Goal: Task Accomplishment & Management: Manage account settings

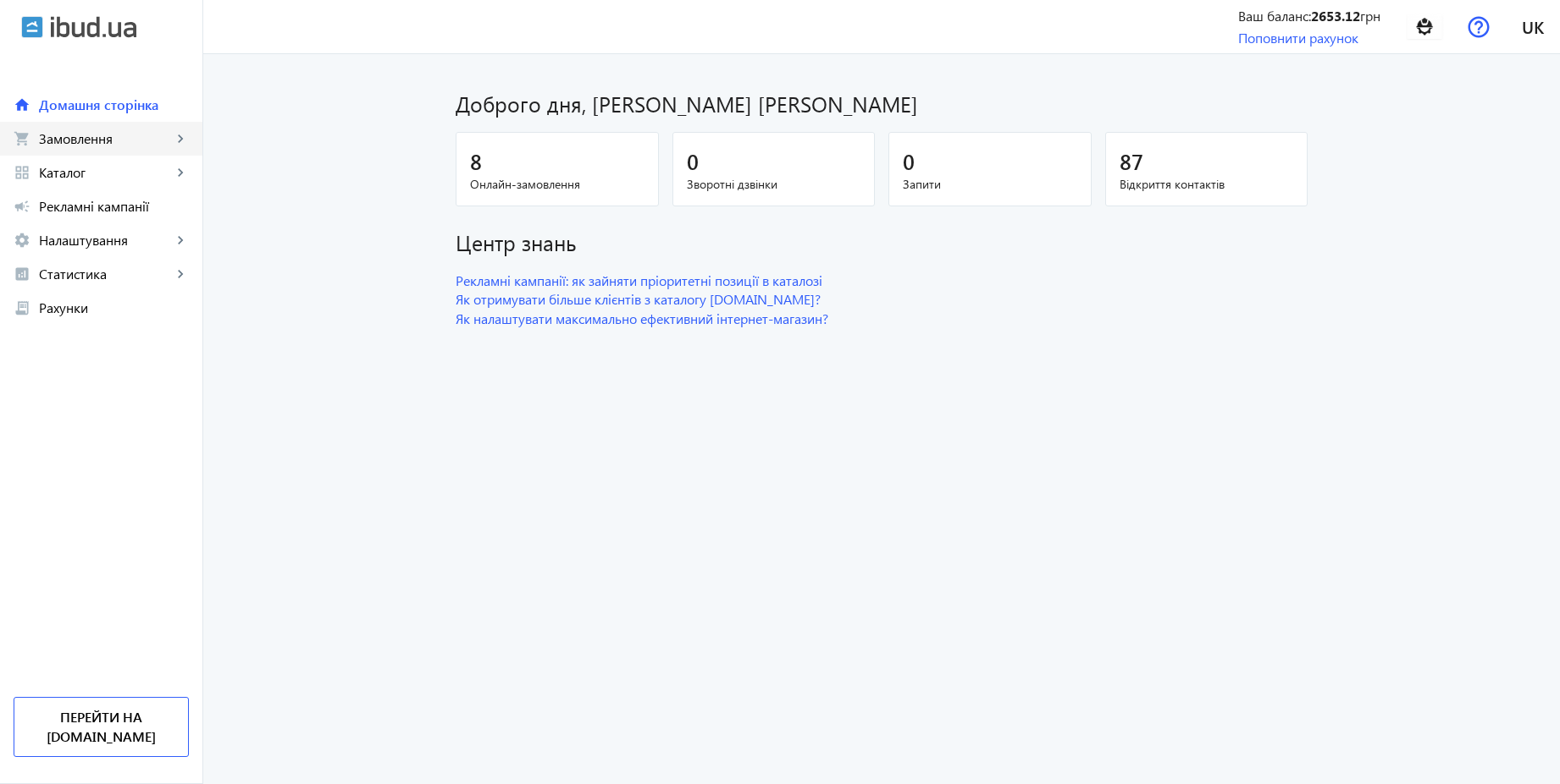
click at [71, 145] on span "Замовлення" at bounding box center [106, 138] width 133 height 17
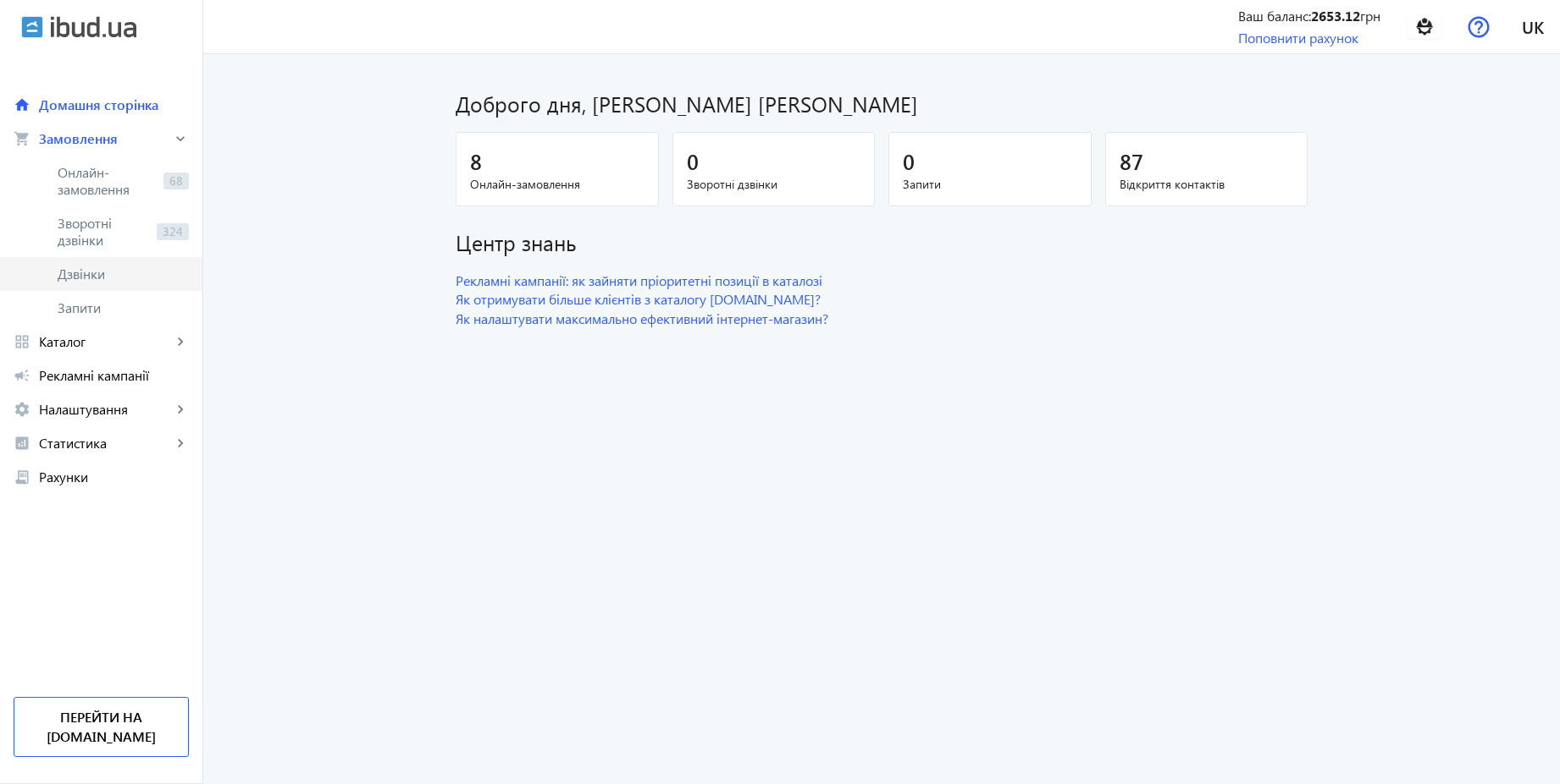
click at [86, 279] on span "Дзвінки" at bounding box center [123, 274] width 131 height 17
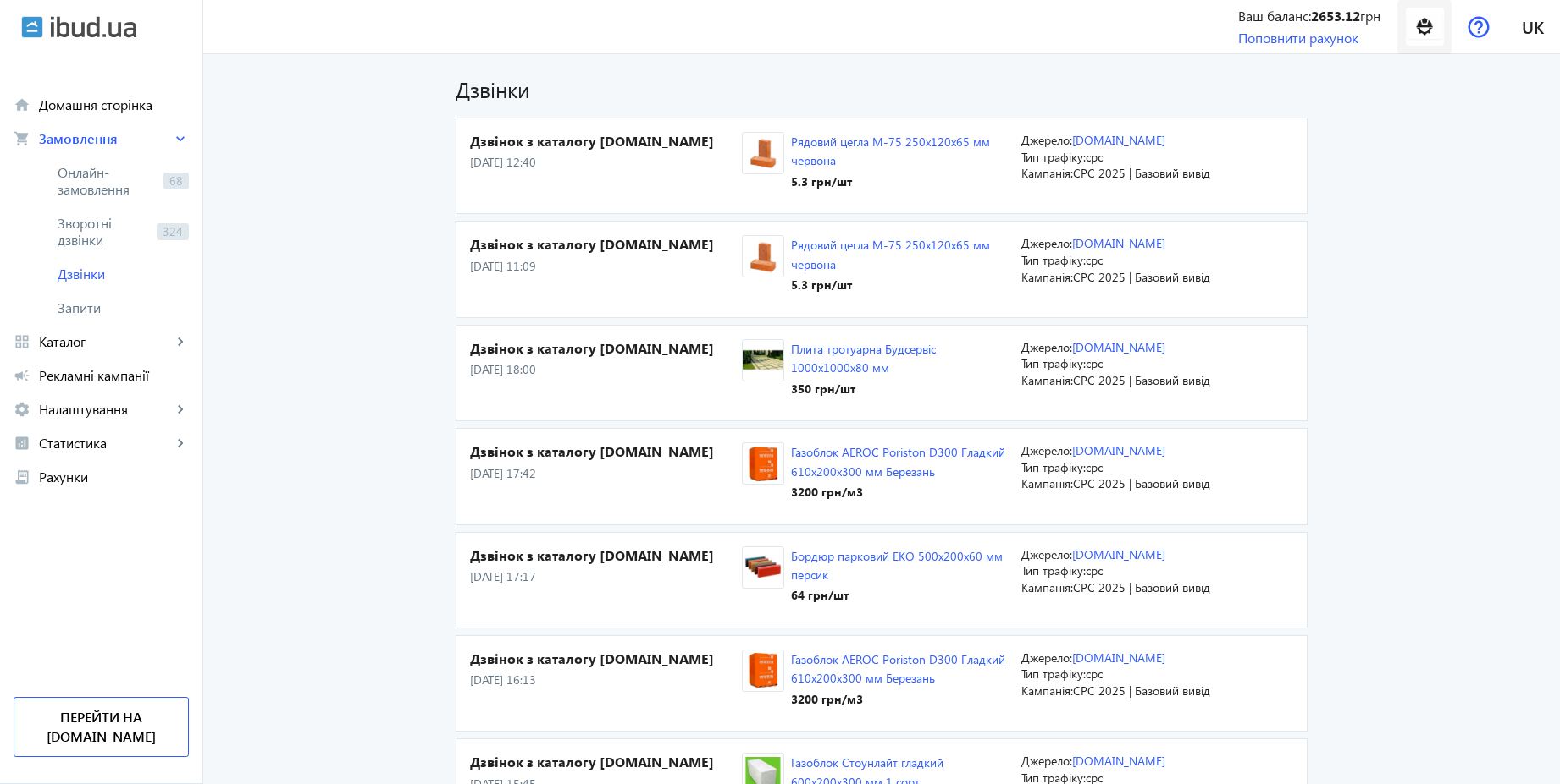
click at [1423, 36] on img at bounding box center [1425, 27] width 38 height 38
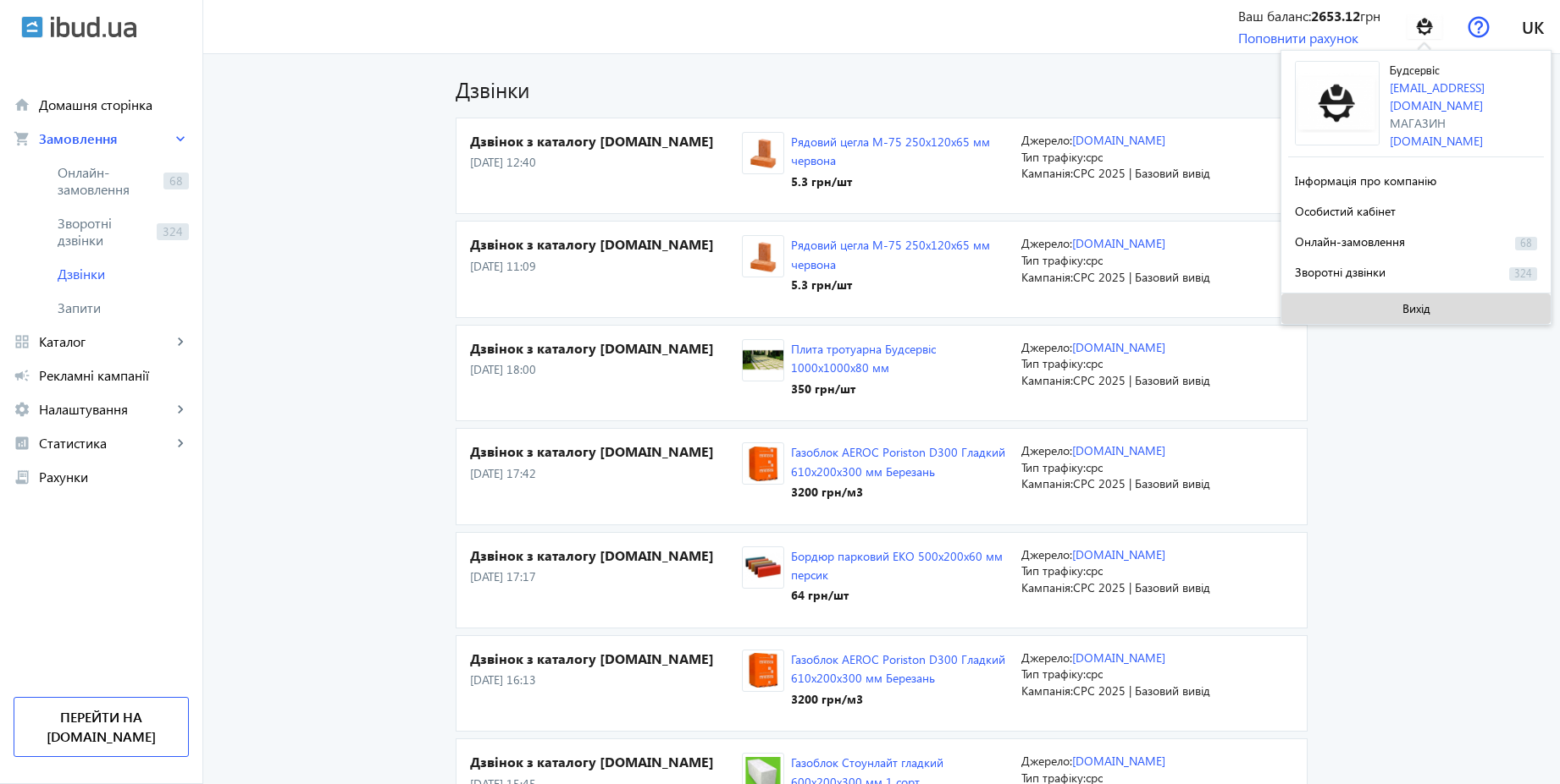
click at [1419, 304] on span "Вихід" at bounding box center [1416, 309] width 28 height 14
